Goal: Transaction & Acquisition: Purchase product/service

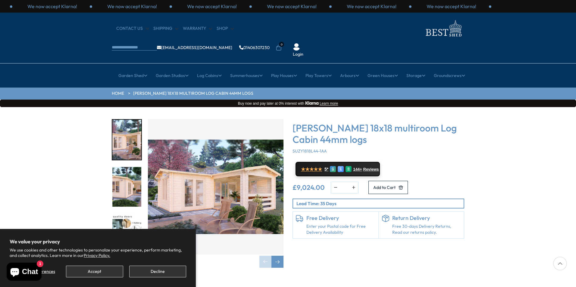
click at [122, 126] on img "1 / 7" at bounding box center [126, 140] width 29 height 40
click at [245, 178] on img "1 / 7" at bounding box center [215, 186] width 135 height 135
click at [214, 169] on img "1 / 7" at bounding box center [215, 186] width 135 height 135
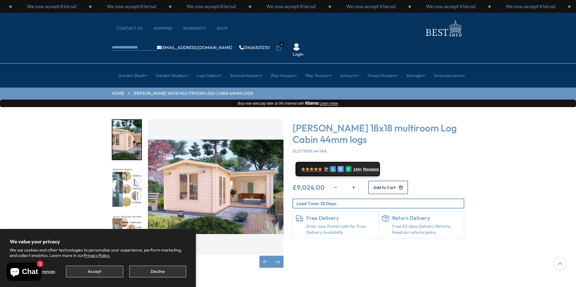
click at [210, 168] on img "2 / 7" at bounding box center [215, 186] width 135 height 135
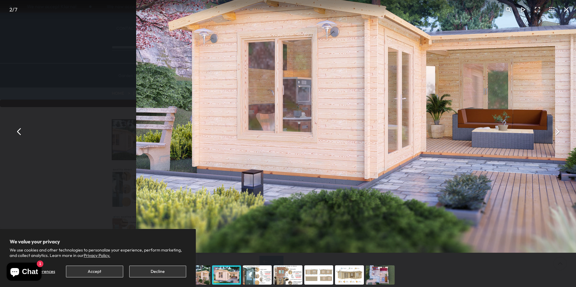
click at [346, 145] on img "You can close this modal content with the ESC key" at bounding box center [375, 86] width 478 height 334
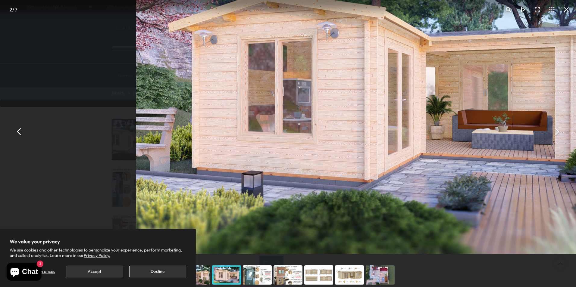
click at [346, 145] on img "You can close this modal content with the ESC key" at bounding box center [375, 88] width 478 height 334
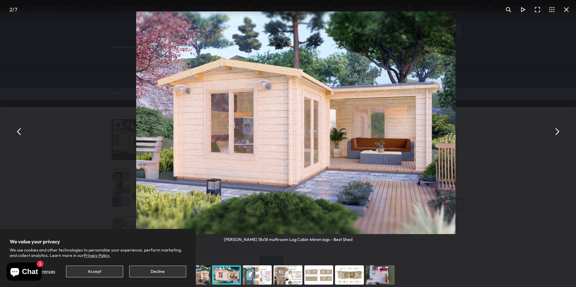
click at [346, 143] on img "You can close this modal content with the ESC key" at bounding box center [295, 122] width 319 height 223
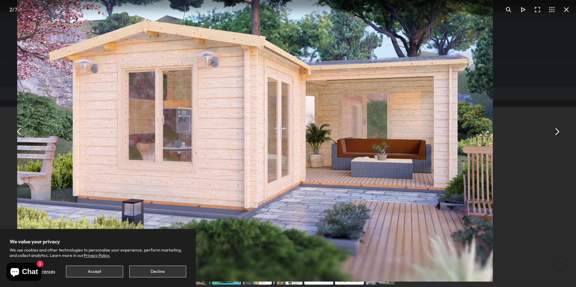
click at [348, 141] on img "You can close this modal content with the ESC key" at bounding box center [254, 116] width 475 height 332
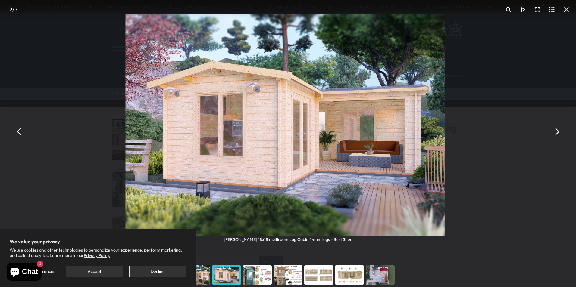
click at [347, 143] on img "You can close this modal content with the ESC key" at bounding box center [284, 125] width 319 height 222
